Goal: Book appointment/travel/reservation

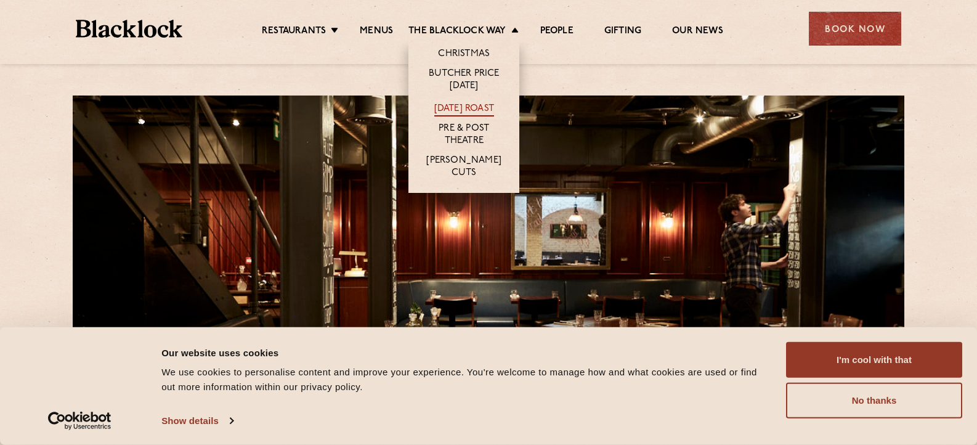
click at [458, 109] on link "[DATE] Roast" at bounding box center [464, 110] width 60 height 14
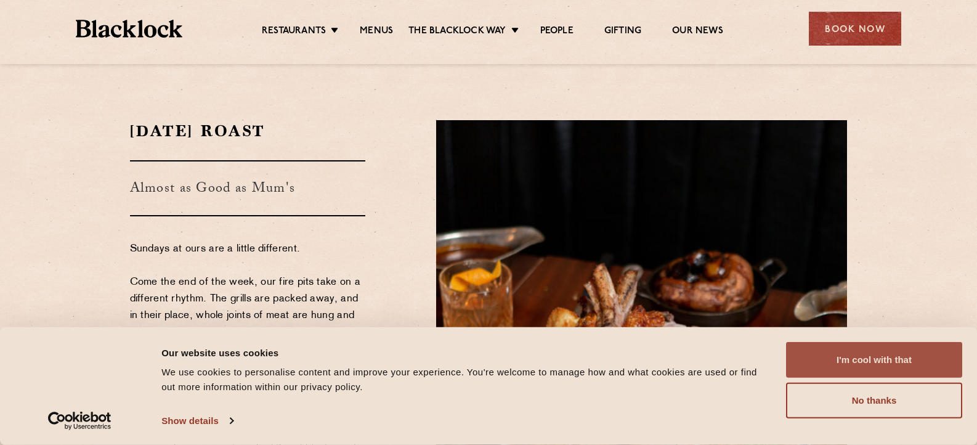
click at [870, 370] on button "I'm cool with that" at bounding box center [874, 360] width 176 height 36
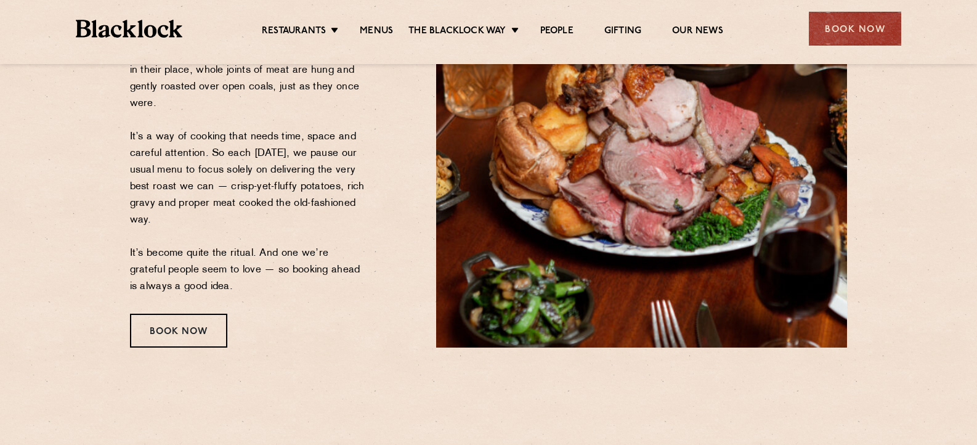
scroll to position [246, 0]
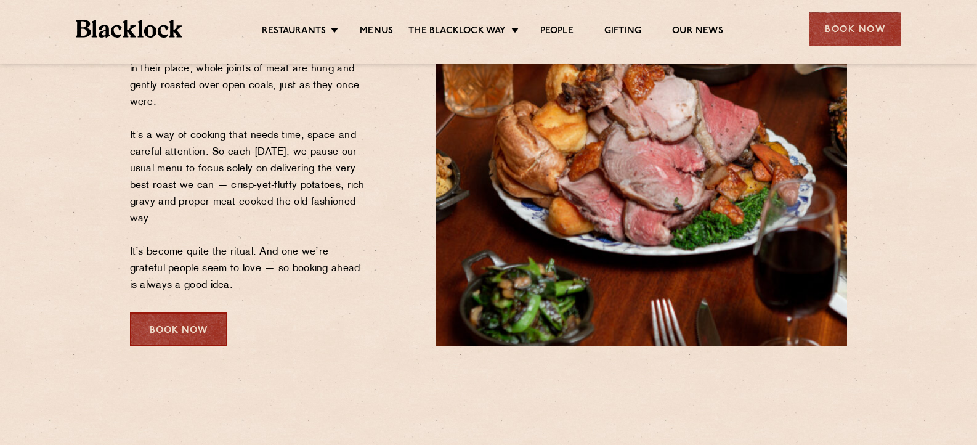
click at [211, 321] on div "Book Now" at bounding box center [178, 329] width 97 height 34
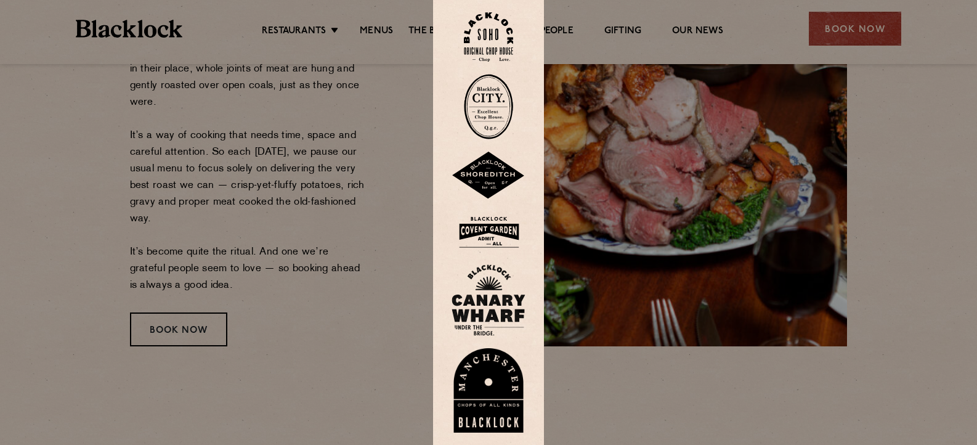
click at [505, 43] on img at bounding box center [488, 37] width 49 height 50
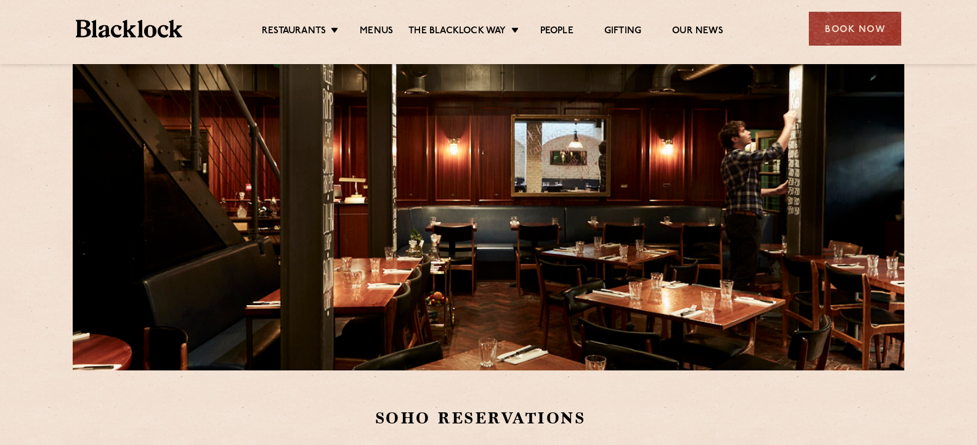
scroll to position [246, 0]
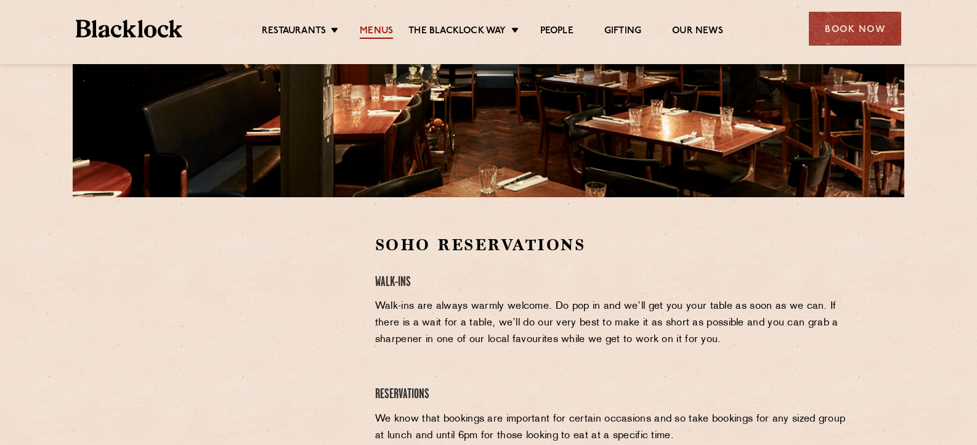
click at [372, 30] on link "Menus" at bounding box center [376, 32] width 33 height 14
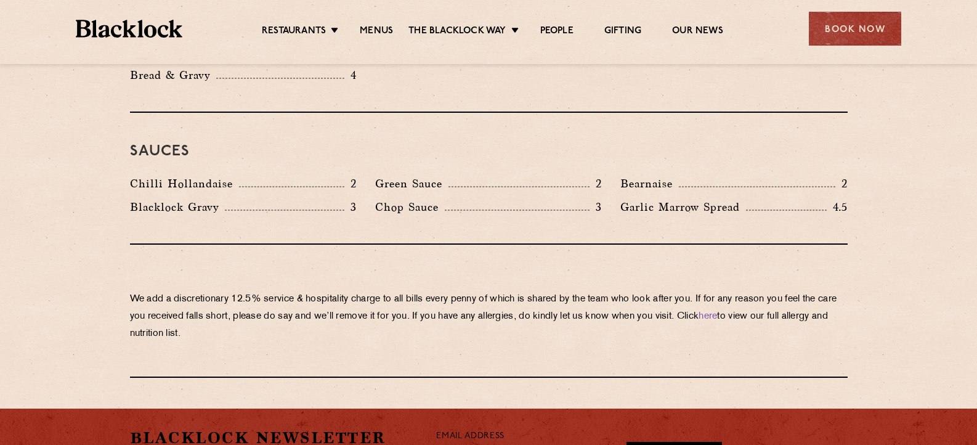
scroll to position [2033, 0]
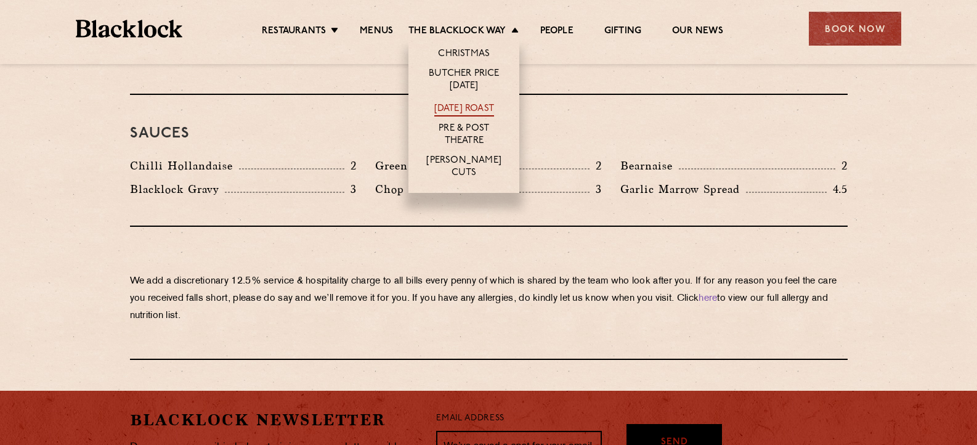
click at [463, 110] on link "[DATE] Roast" at bounding box center [464, 110] width 60 height 14
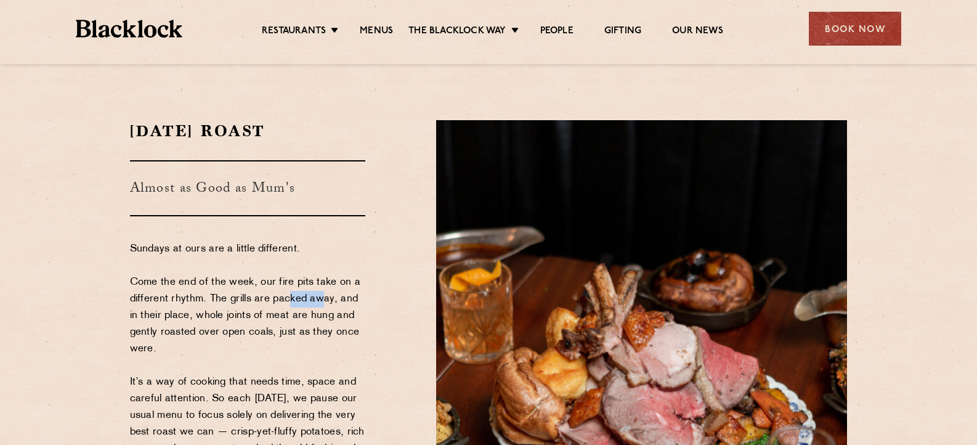
drag, startPoint x: 280, startPoint y: 299, endPoint x: 317, endPoint y: 299, distance: 36.3
click at [317, 299] on p "Sundays at ours are a little different. Come the end of the week, our fire pits…" at bounding box center [248, 390] width 236 height 299
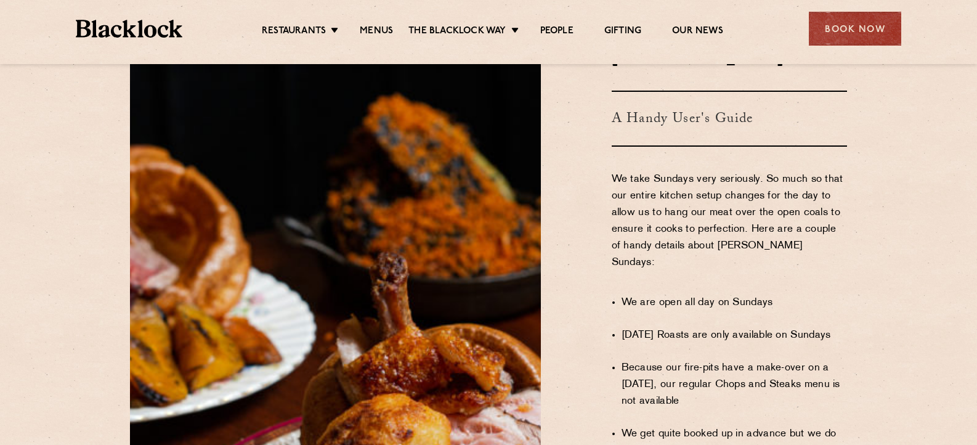
scroll to position [678, 0]
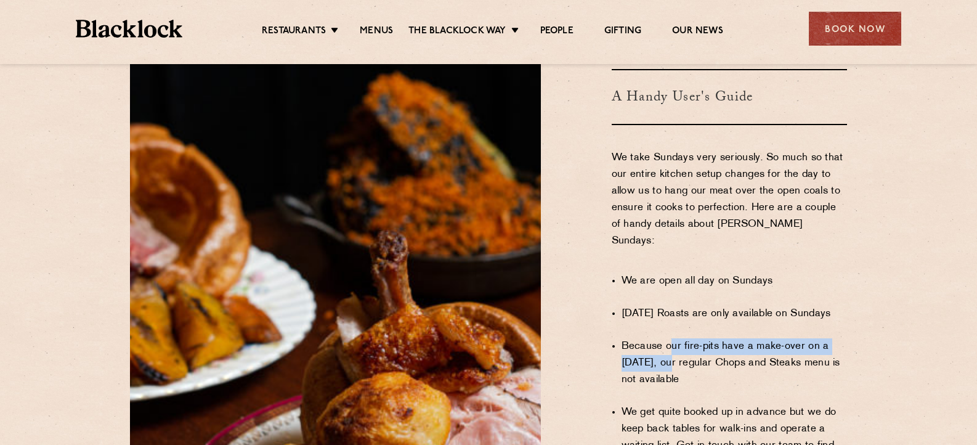
drag, startPoint x: 671, startPoint y: 302, endPoint x: 674, endPoint y: 309, distance: 7.2
click at [674, 338] on li "Because our fire-pits have a make-over on a [DATE], our regular Chops and Steak…" at bounding box center [735, 363] width 226 height 50
drag, startPoint x: 684, startPoint y: 309, endPoint x: 724, endPoint y: 313, distance: 39.7
click at [724, 338] on li "Because our fire-pits have a make-over on a [DATE], our regular Chops and Steak…" at bounding box center [735, 363] width 226 height 50
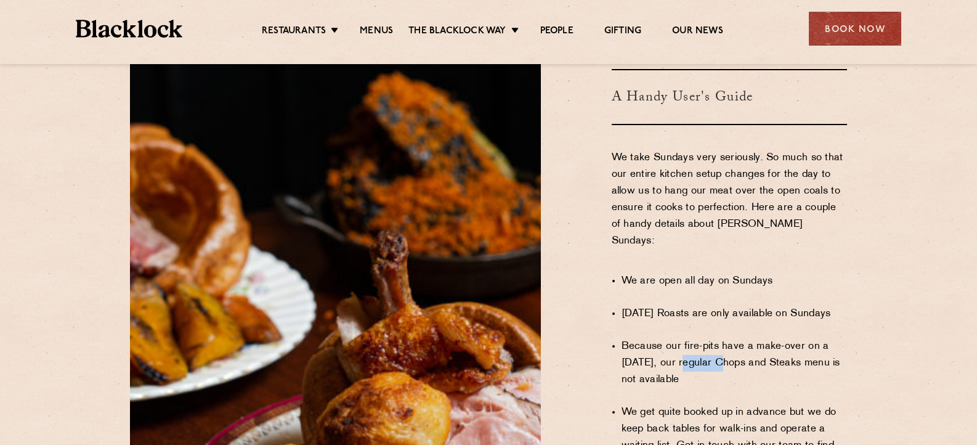
click at [724, 338] on li "Because our fire-pits have a make-over on a [DATE], our regular Chops and Steak…" at bounding box center [735, 363] width 226 height 50
drag, startPoint x: 724, startPoint y: 313, endPoint x: 695, endPoint y: 316, distance: 29.1
click at [695, 338] on li "Because our fire-pits have a make-over on a [DATE], our regular Chops and Steak…" at bounding box center [735, 363] width 226 height 50
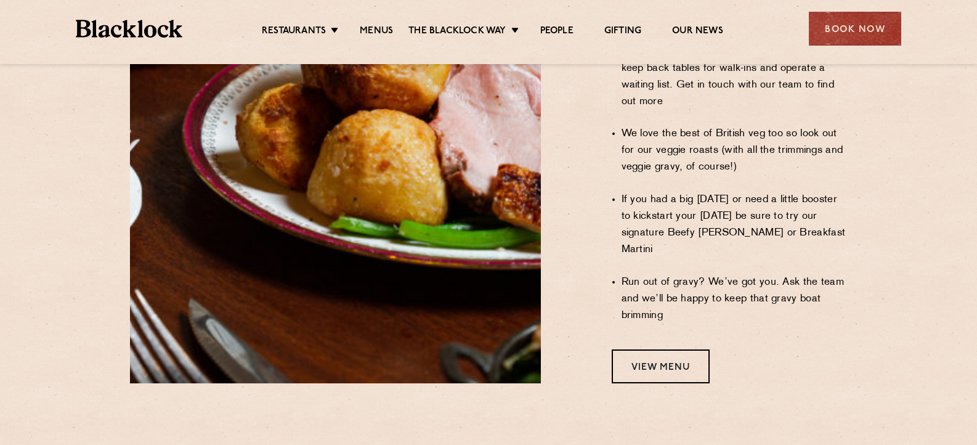
scroll to position [1109, 0]
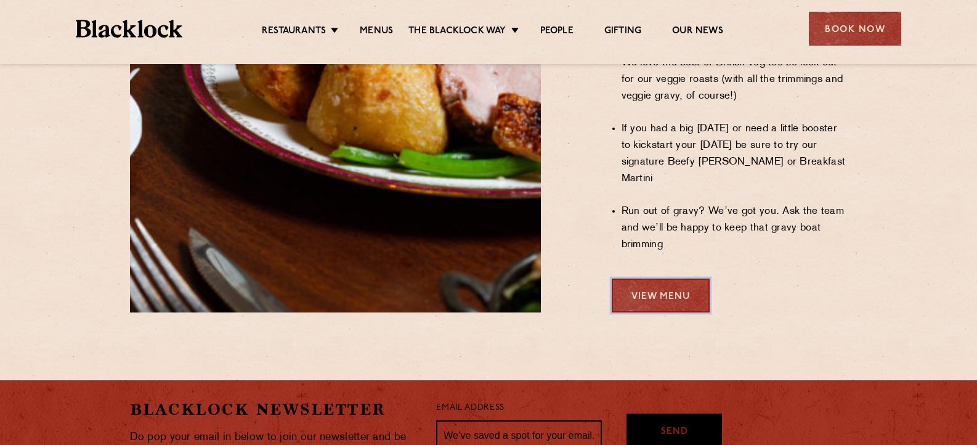
click at [689, 278] on link "View Menu" at bounding box center [661, 295] width 98 height 34
